Goal: Navigation & Orientation: Find specific page/section

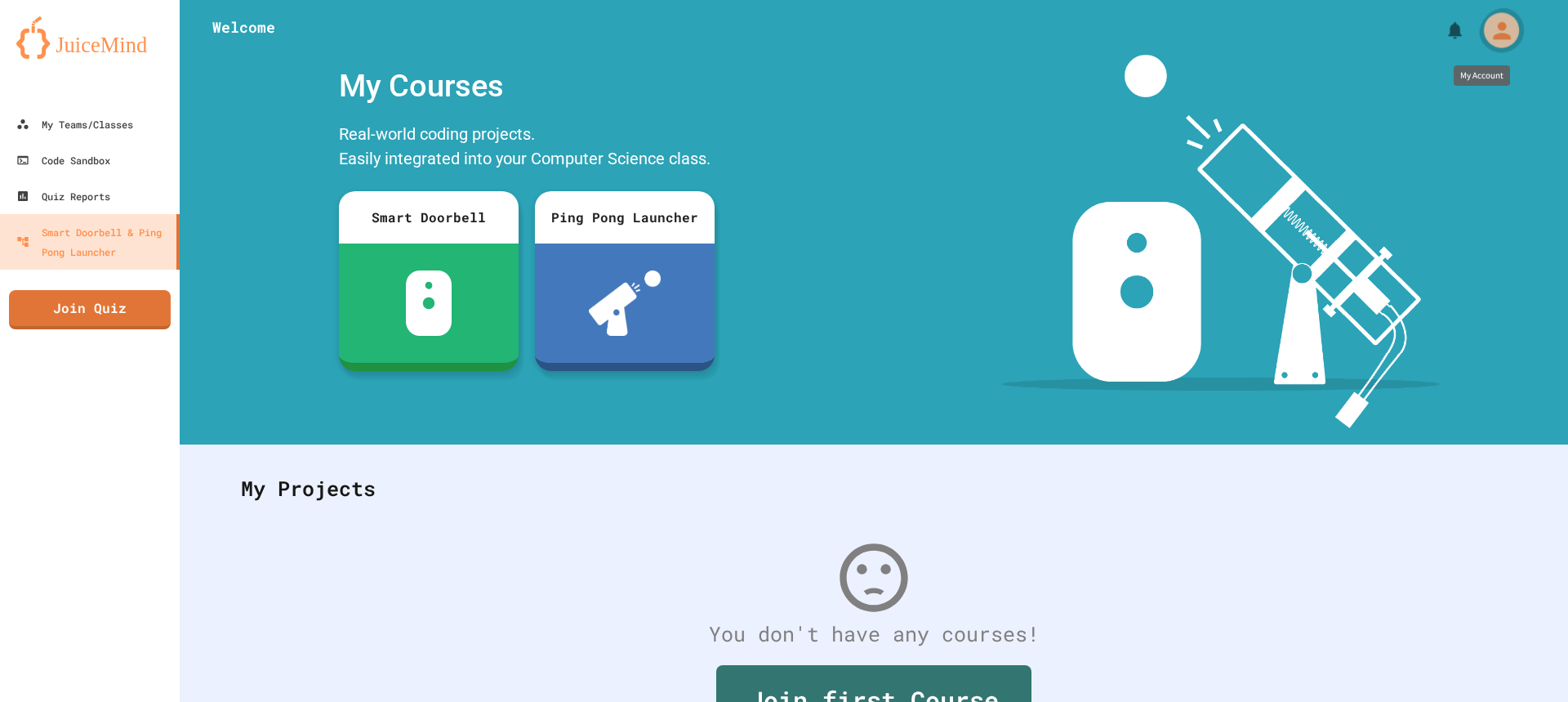
click at [1493, 28] on icon "My Account" at bounding box center [1502, 30] width 18 height 18
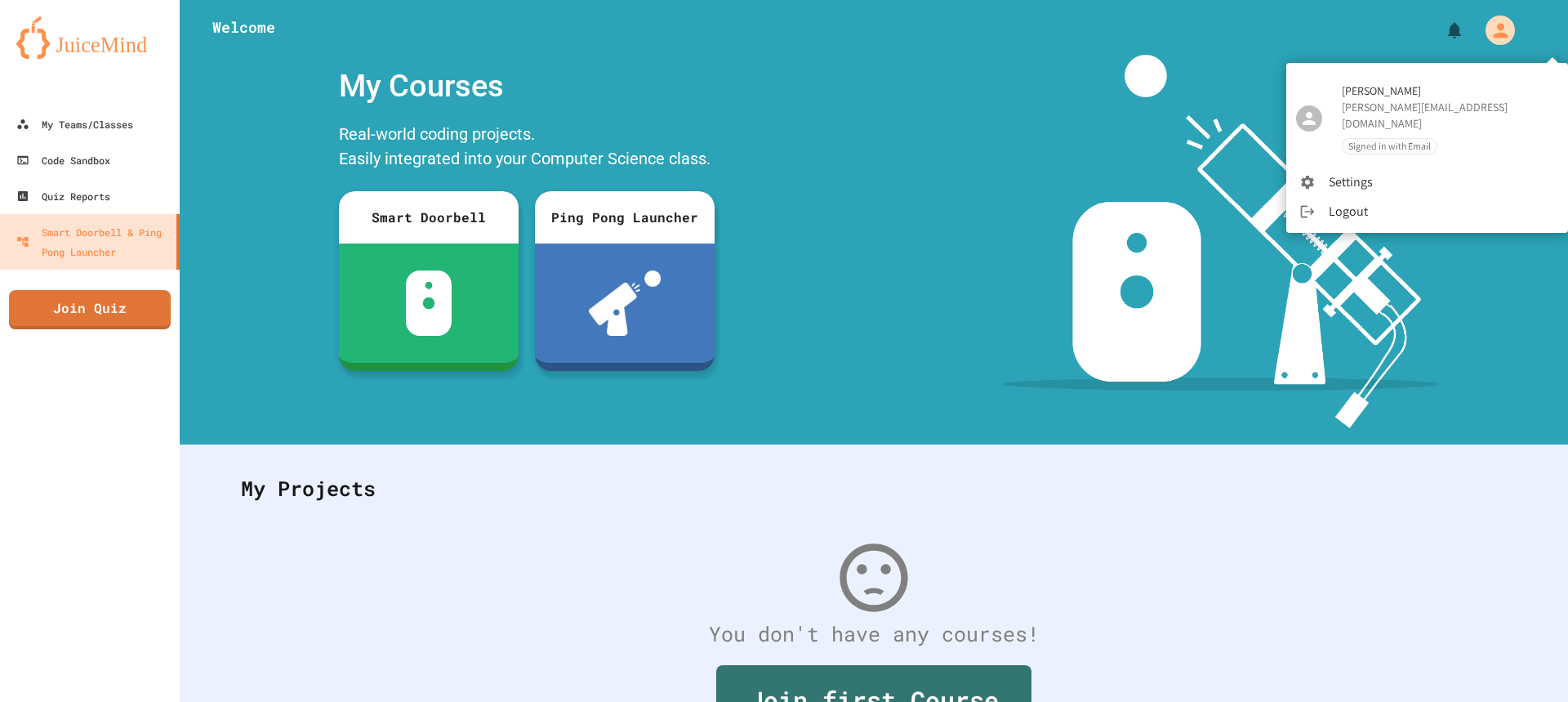
click at [1043, 104] on div at bounding box center [784, 351] width 1568 height 702
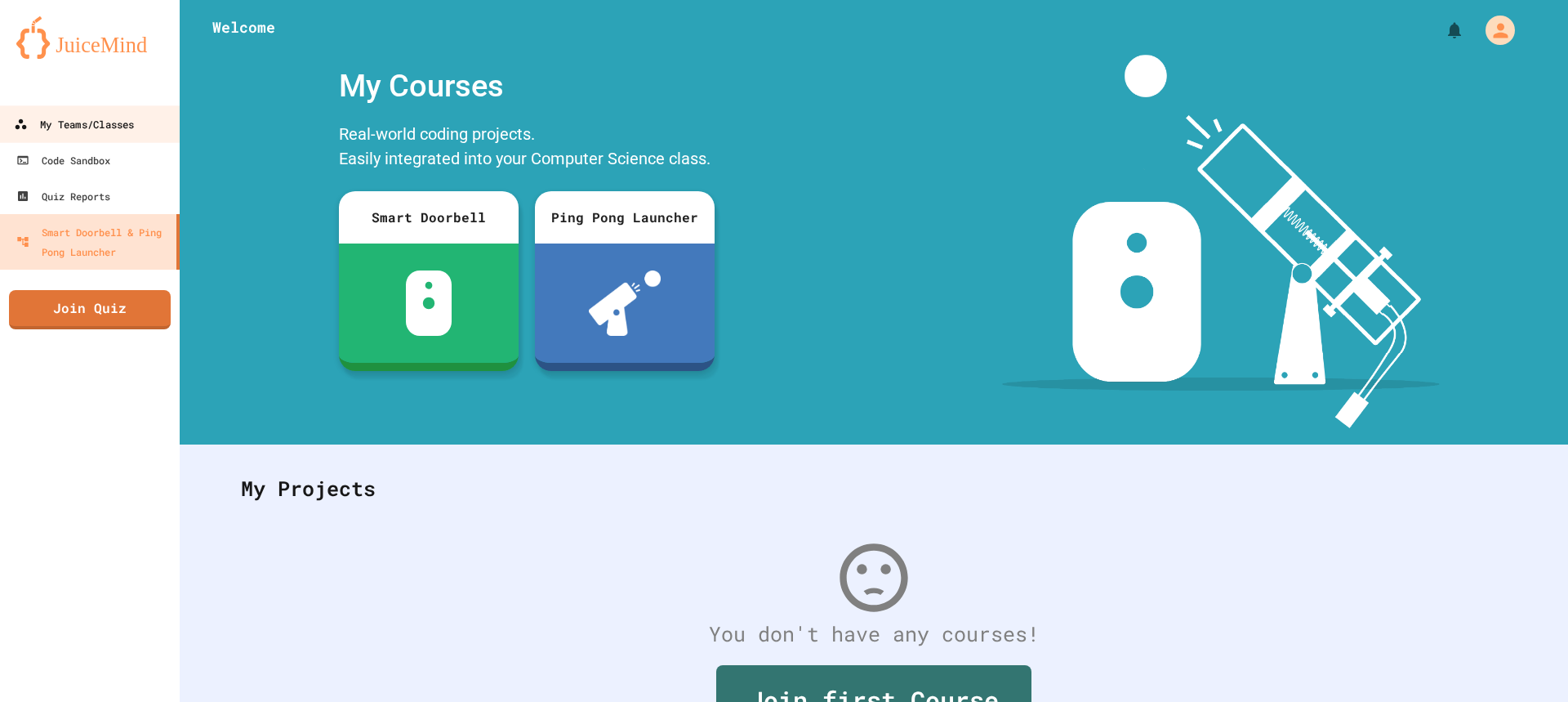
click at [62, 132] on div "My Teams/Classes" at bounding box center [74, 124] width 120 height 20
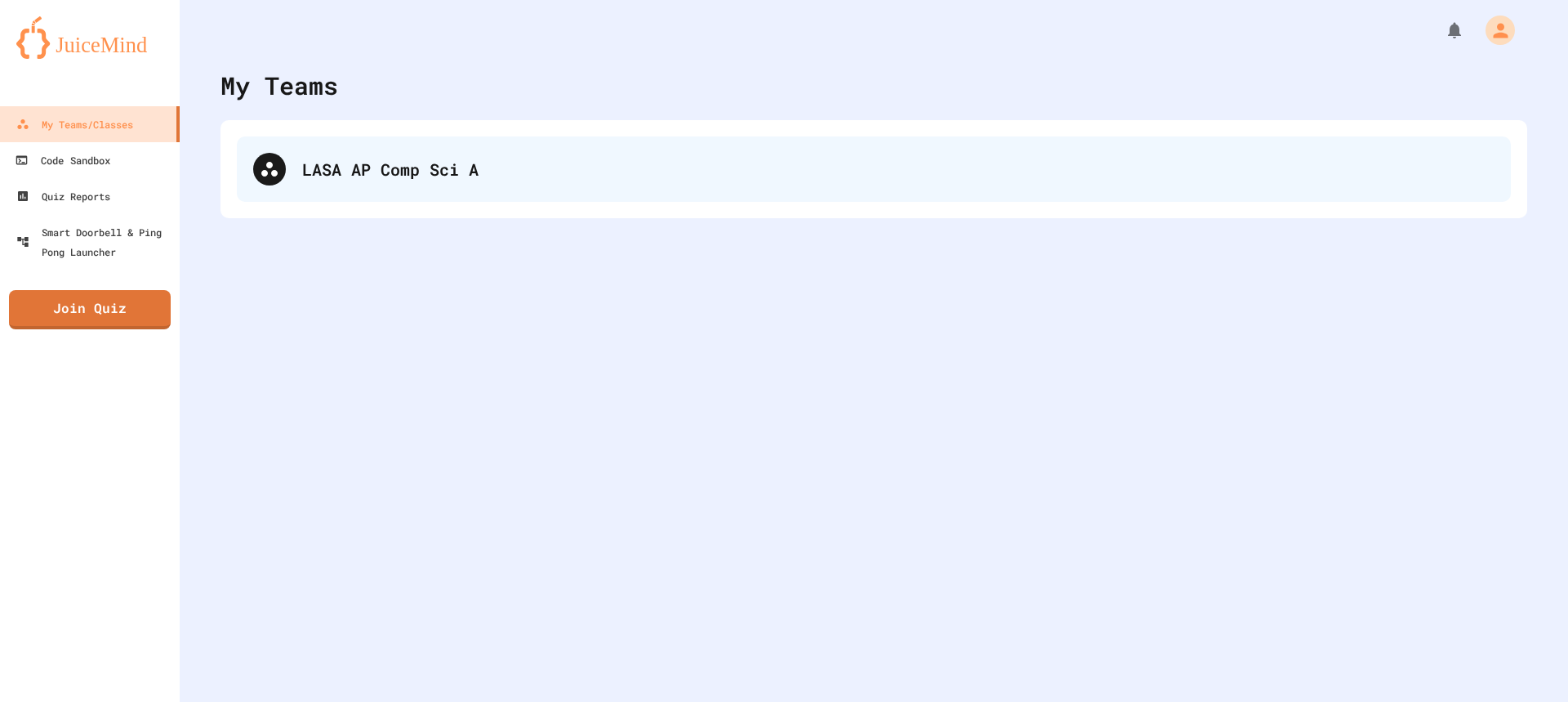
click at [451, 179] on div "LASA AP Comp Sci A" at bounding box center [899, 169] width 1193 height 25
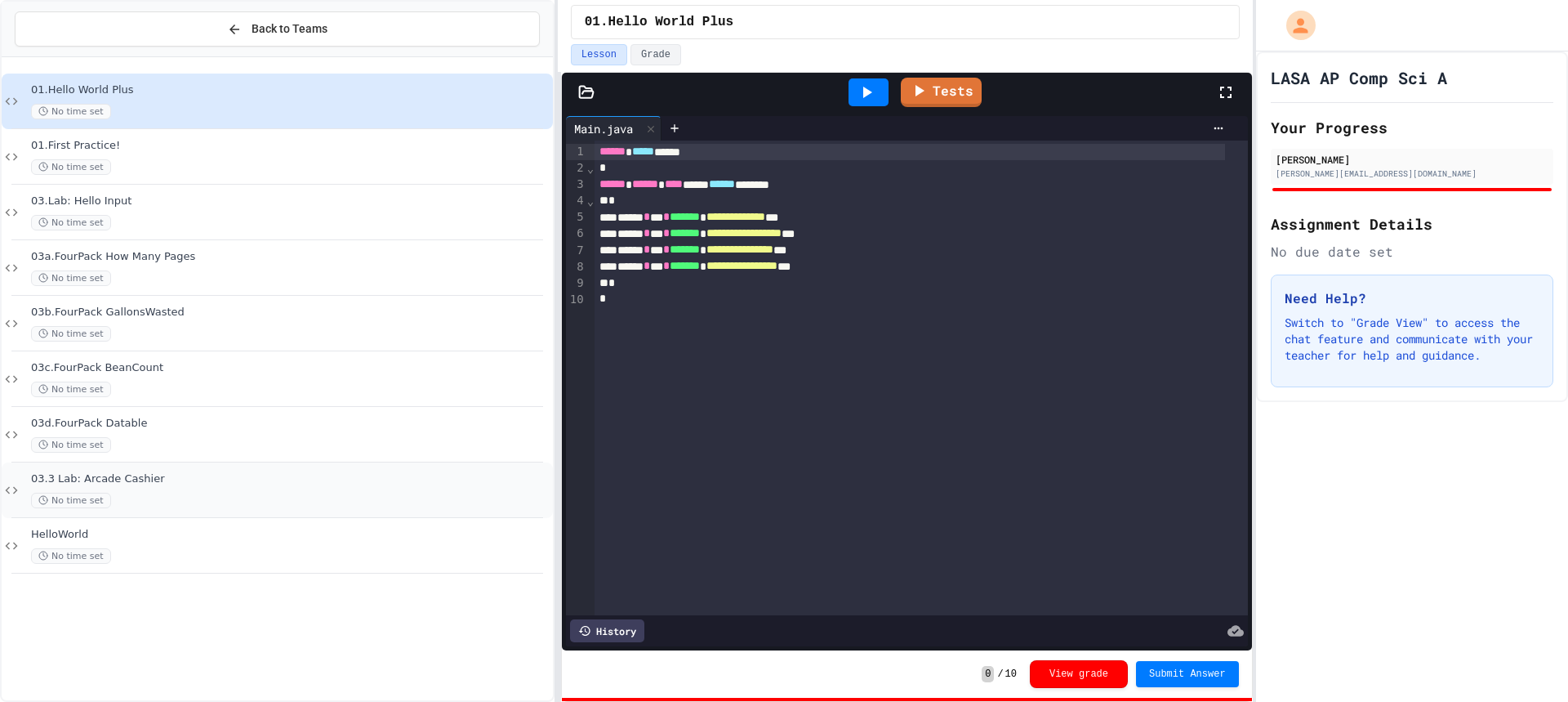
click at [178, 471] on div "03.3 Lab: Arcade Cashier No time set" at bounding box center [277, 490] width 552 height 55
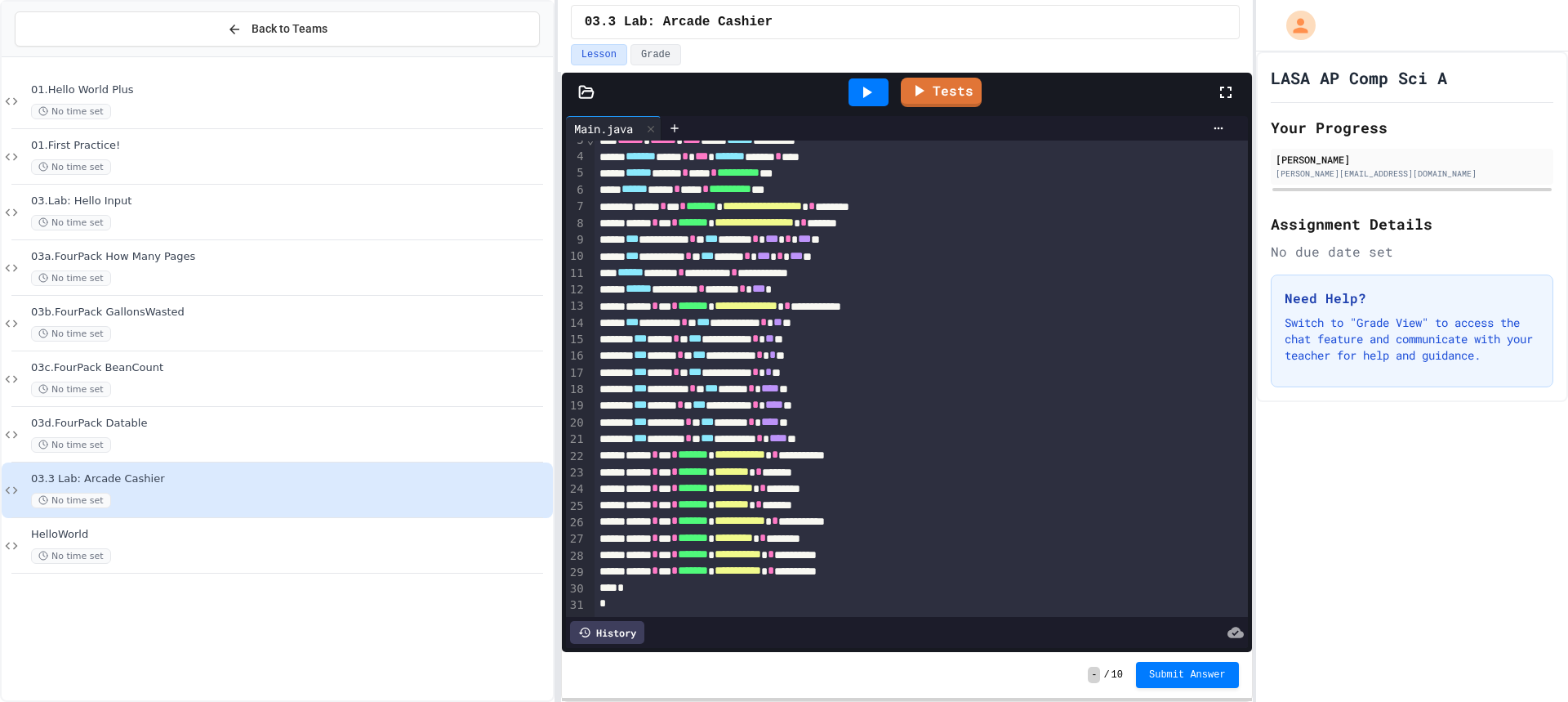
scroll to position [69, 0]
click at [193, 566] on div "HelloWorld No time set" at bounding box center [277, 546] width 552 height 55
